Goal: Task Accomplishment & Management: Manage account settings

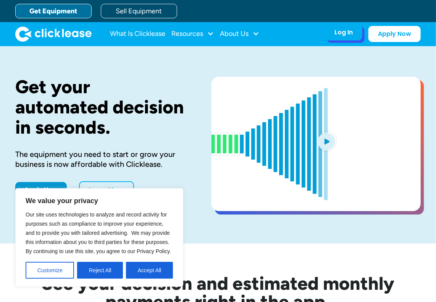
click at [345, 31] on div "Log In" at bounding box center [343, 33] width 18 height 8
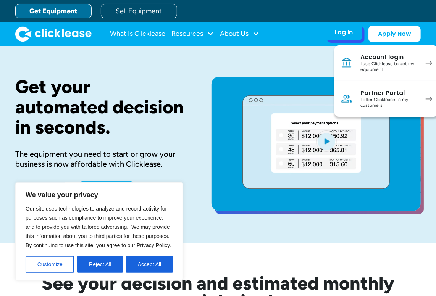
click at [368, 57] on div "Account login" at bounding box center [389, 57] width 58 height 8
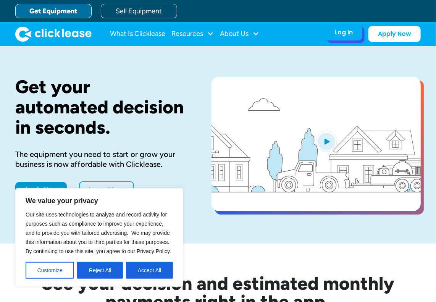
click at [342, 32] on div "Log In" at bounding box center [343, 33] width 18 height 8
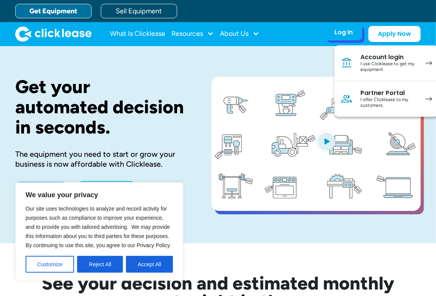
click at [383, 61] on div "I use Clicklease to get my equipment" at bounding box center [389, 67] width 58 height 12
